Goal: Contribute content: Contribute content

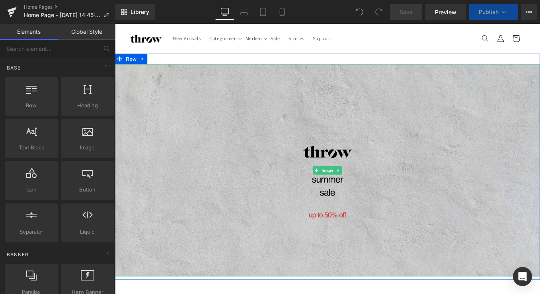
click at [390, 171] on img at bounding box center [355, 190] width 481 height 241
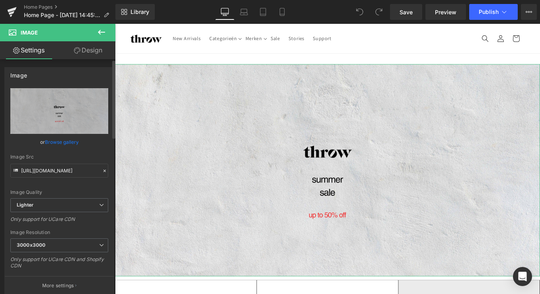
click at [60, 144] on link "Browse gallery" at bounding box center [62, 142] width 34 height 14
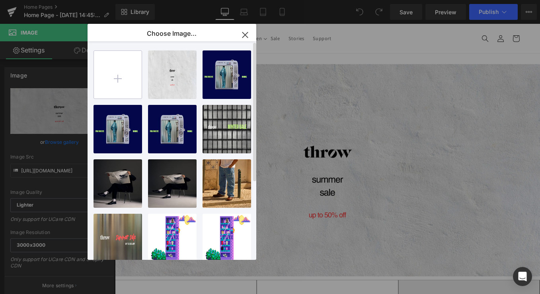
click at [115, 82] on input "file" at bounding box center [118, 75] width 48 height 48
type input "C:\fakepath\fallw.jpg"
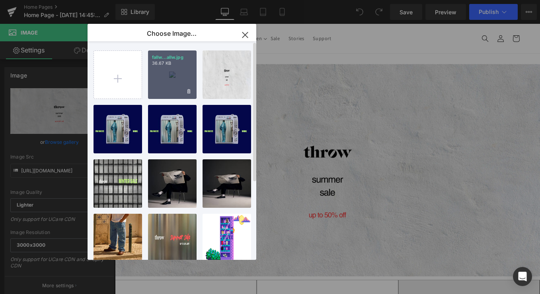
click at [169, 88] on div "fallw...allw.jpg 36.67 KB" at bounding box center [172, 74] width 49 height 49
type input "[URL][DOMAIN_NAME]"
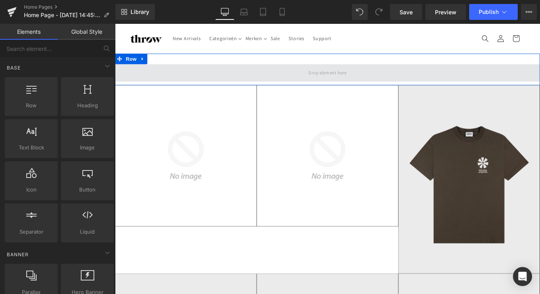
click at [266, 74] on span at bounding box center [355, 80] width 481 height 20
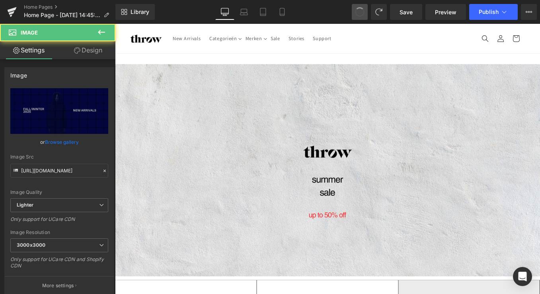
type input "[URL][DOMAIN_NAME]"
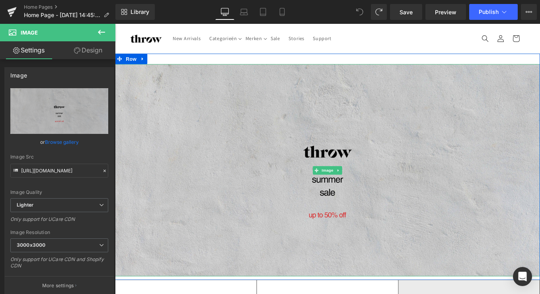
click at [387, 196] on img at bounding box center [355, 190] width 481 height 241
click at [224, 155] on img at bounding box center [355, 190] width 481 height 241
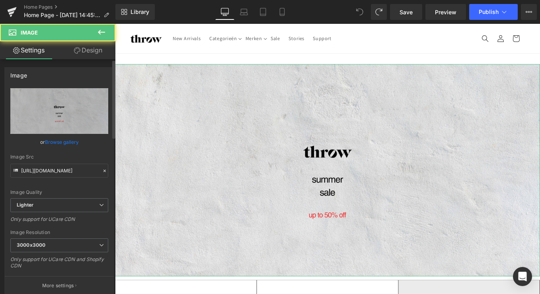
click at [67, 141] on link "Browse gallery" at bounding box center [62, 142] width 34 height 14
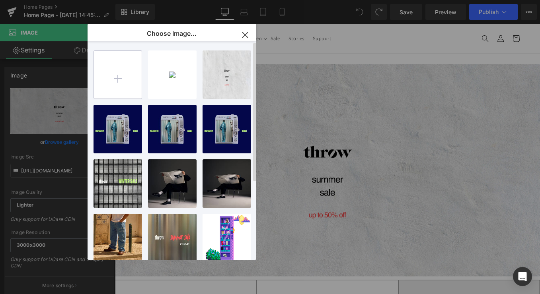
click at [124, 76] on input "file" at bounding box center [118, 75] width 48 height 48
click at [123, 74] on input "file" at bounding box center [118, 75] width 48 height 48
type input "C:\fakepath\fallwint.png"
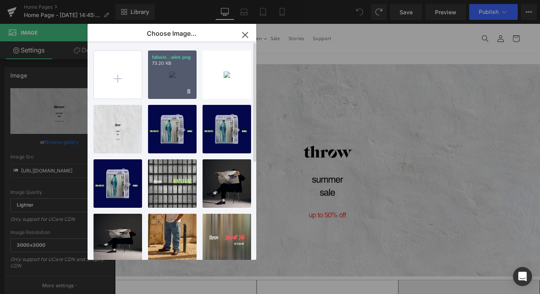
click at [158, 82] on div "fallwin...wint.png 73.20 KB" at bounding box center [172, 74] width 49 height 49
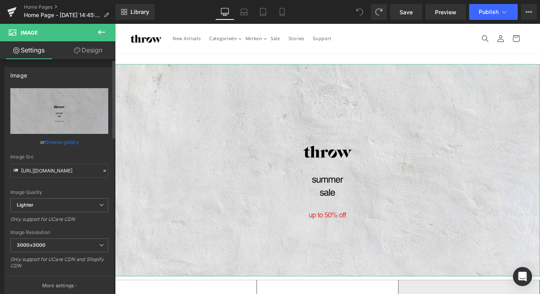
click at [59, 141] on link "Browse gallery" at bounding box center [62, 142] width 34 height 14
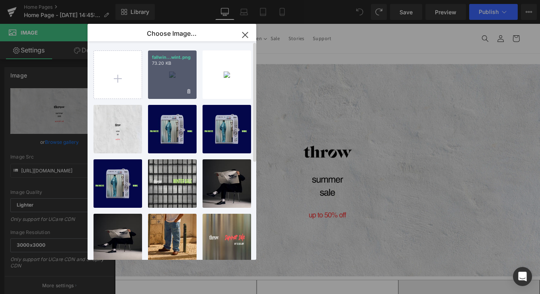
click at [170, 75] on div "fallwin...wint.png 73.20 KB" at bounding box center [172, 74] width 49 height 49
type input "[URL][DOMAIN_NAME]"
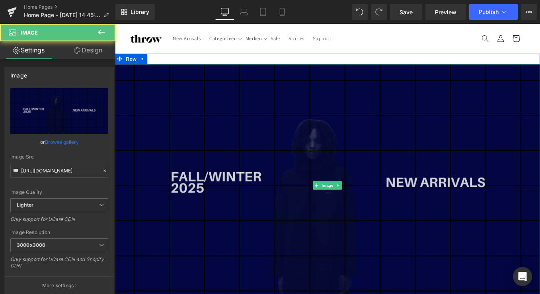
click at [462, 140] on img at bounding box center [355, 207] width 481 height 275
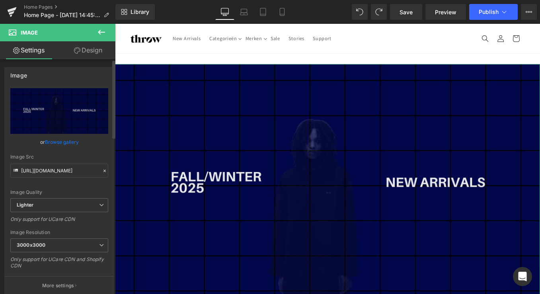
click at [62, 142] on link "Browse gallery" at bounding box center [62, 142] width 34 height 14
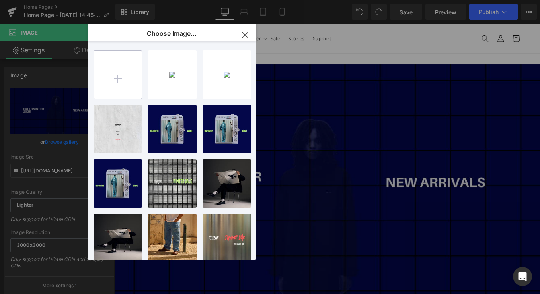
click at [117, 78] on input "file" at bounding box center [118, 75] width 48 height 48
type input "C:\fakepath\fal1.jpg"
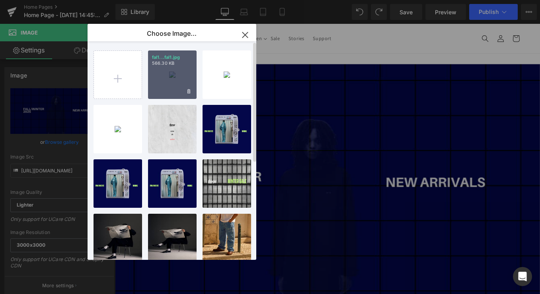
click at [183, 83] on div "fal1...fal1.jpg 566.30 KB" at bounding box center [172, 74] width 49 height 49
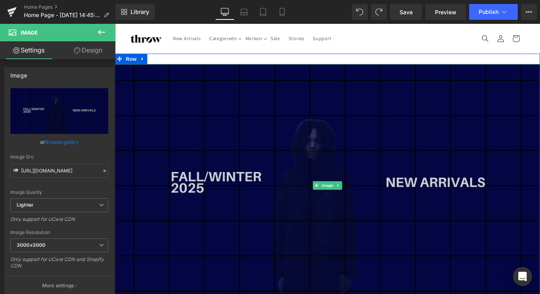
click at [231, 154] on img at bounding box center [355, 207] width 481 height 275
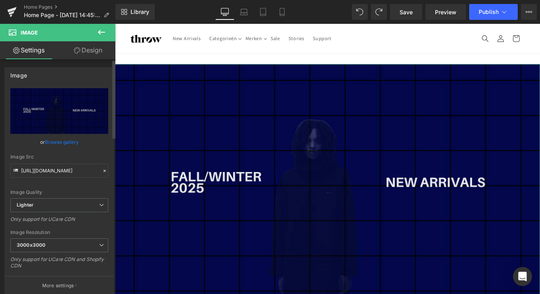
click at [60, 141] on link "Browse gallery" at bounding box center [62, 142] width 34 height 14
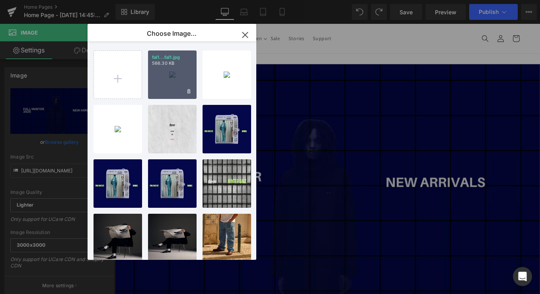
click at [169, 78] on div "fal1...fal1.jpg 566.30 KB" at bounding box center [172, 74] width 49 height 49
type input "[URL][DOMAIN_NAME]"
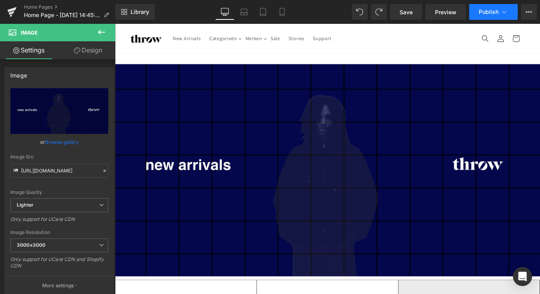
click at [489, 14] on span "Publish" at bounding box center [488, 12] width 20 height 6
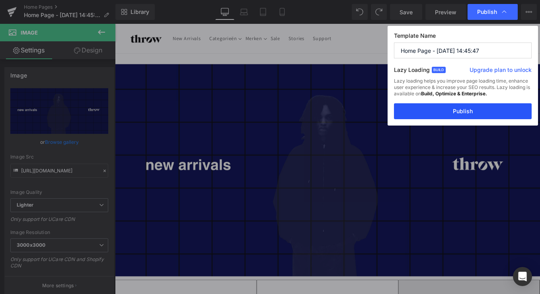
click at [462, 113] on button "Publish" at bounding box center [463, 111] width 138 height 16
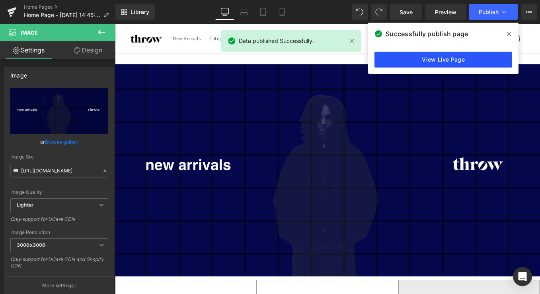
click at [435, 61] on link "View Live Page" at bounding box center [443, 60] width 138 height 16
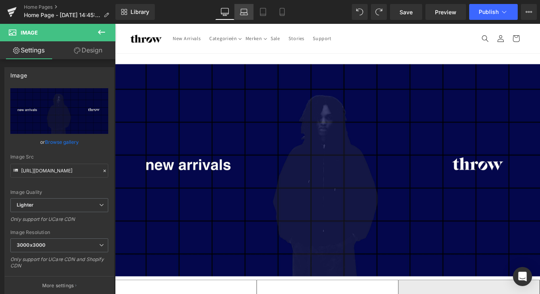
click at [242, 14] on icon at bounding box center [244, 12] width 8 height 8
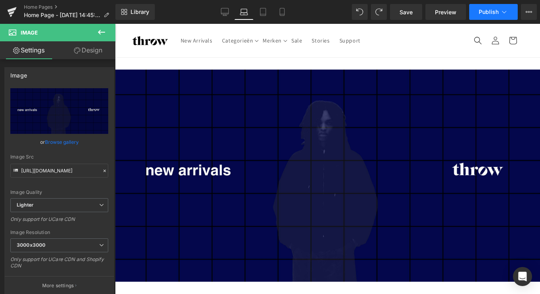
click at [485, 12] on span "Publish" at bounding box center [488, 12] width 20 height 6
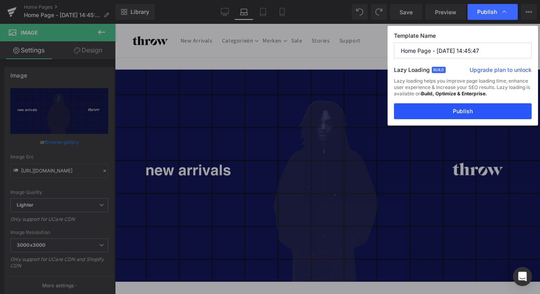
click at [437, 112] on button "Publish" at bounding box center [463, 111] width 138 height 16
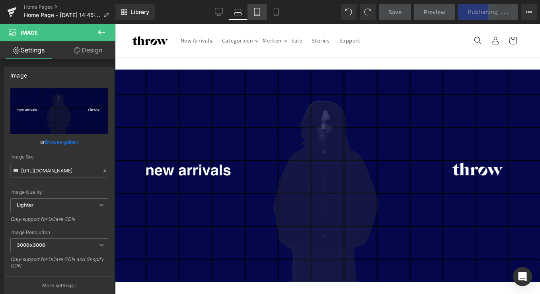
click at [258, 11] on icon at bounding box center [257, 12] width 8 height 8
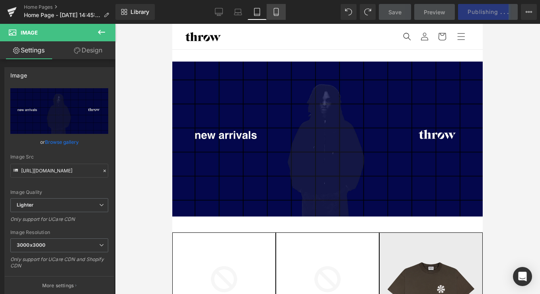
click at [278, 11] on icon at bounding box center [276, 12] width 4 height 8
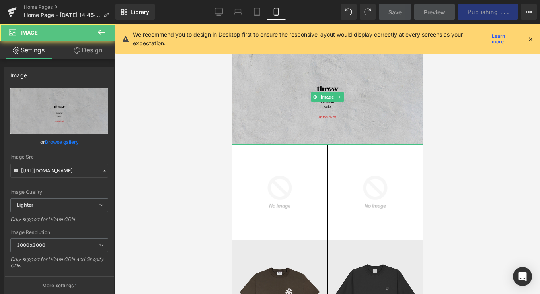
click at [340, 74] on img at bounding box center [327, 96] width 191 height 95
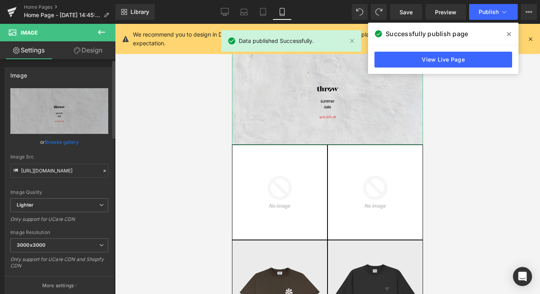
click at [56, 143] on link "Browse gallery" at bounding box center [62, 142] width 34 height 14
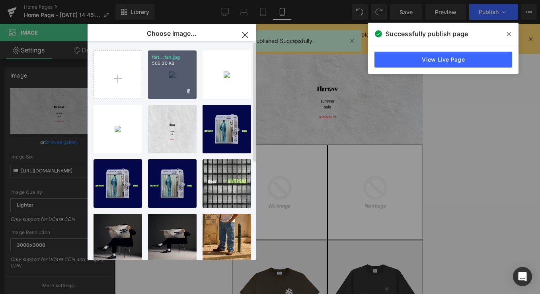
click at [164, 68] on div "fal1...fal1.jpg 566.30 KB" at bounding box center [172, 74] width 49 height 49
type input "[URL][DOMAIN_NAME]"
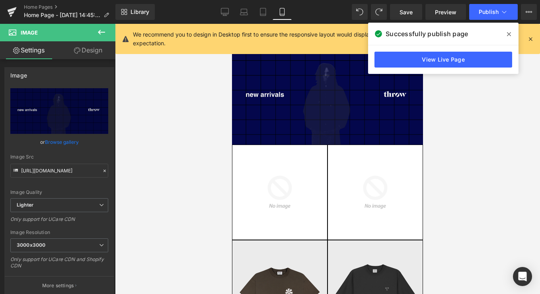
click at [511, 33] on span at bounding box center [508, 34] width 13 height 13
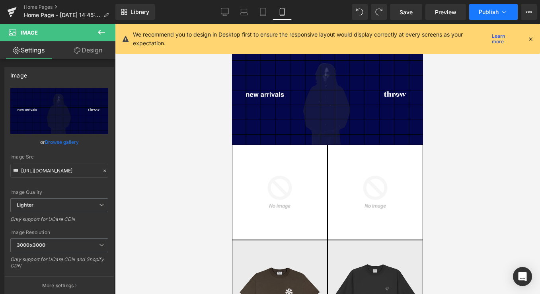
click at [484, 16] on button "Publish" at bounding box center [493, 12] width 49 height 16
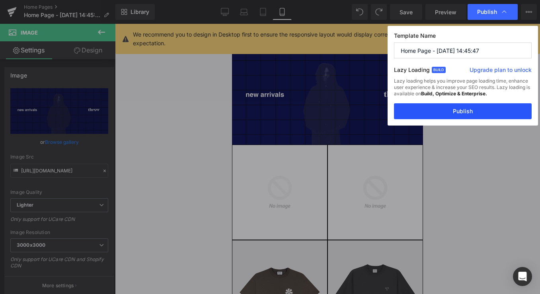
click at [464, 112] on button "Publish" at bounding box center [463, 111] width 138 height 16
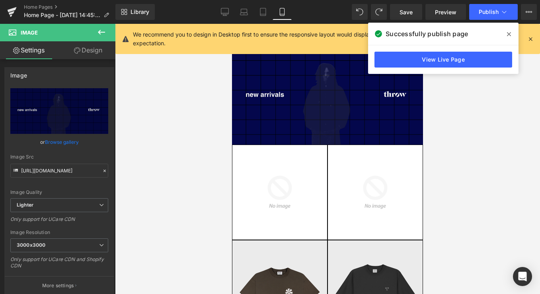
click at [510, 32] on icon at bounding box center [509, 34] width 4 height 6
